Goal: Navigation & Orientation: Find specific page/section

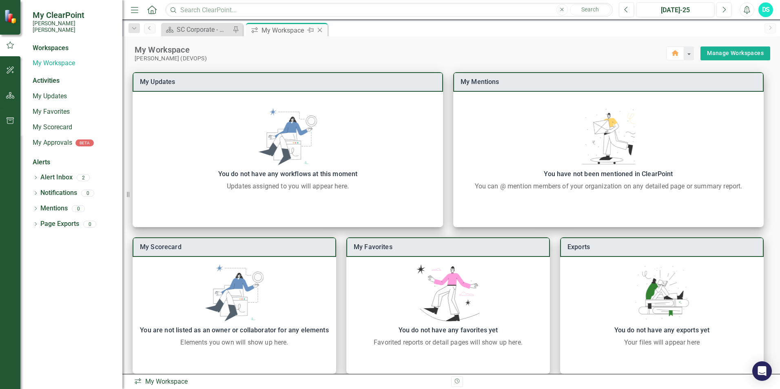
click at [321, 29] on icon "Close" at bounding box center [320, 30] width 8 height 7
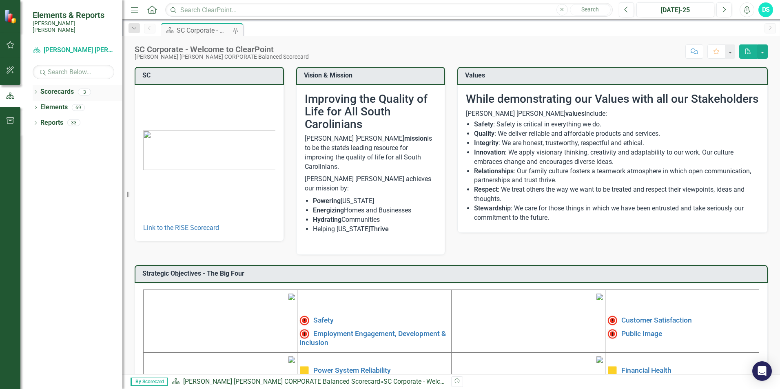
click at [56, 87] on link "Scorecards" at bounding box center [56, 91] width 33 height 9
click at [33, 91] on icon "Dropdown" at bounding box center [36, 93] width 6 height 4
click at [72, 134] on link "RISE: [PERSON_NAME] [PERSON_NAME] Recognizing Innovation, Safety and Excellence" at bounding box center [84, 138] width 78 height 9
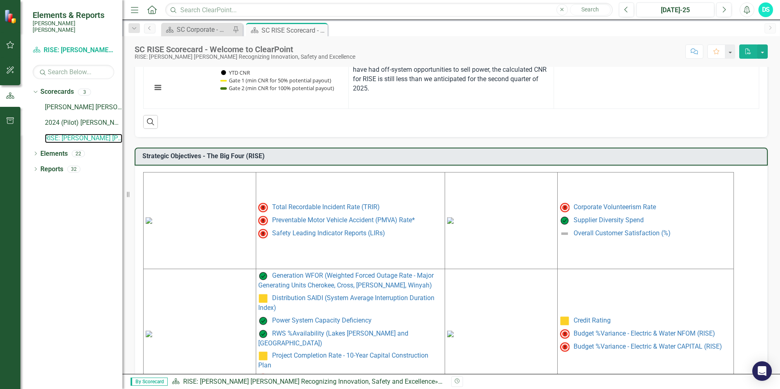
scroll to position [321, 0]
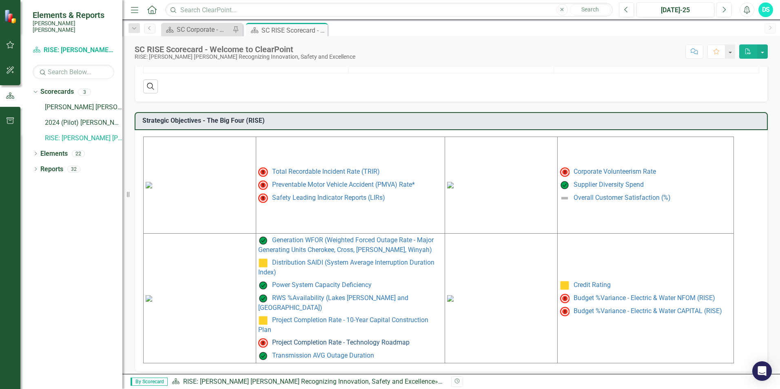
click at [299, 339] on link "Project Completion Rate - Technology Roadmap" at bounding box center [341, 343] width 138 height 8
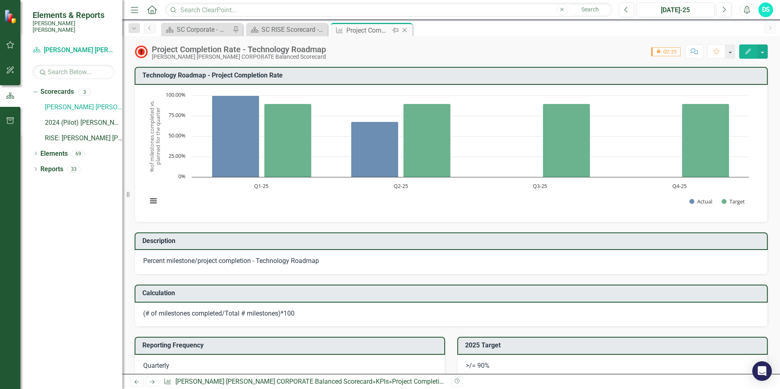
click at [407, 29] on icon "Close" at bounding box center [405, 30] width 8 height 7
